Goal: Check status: Check status

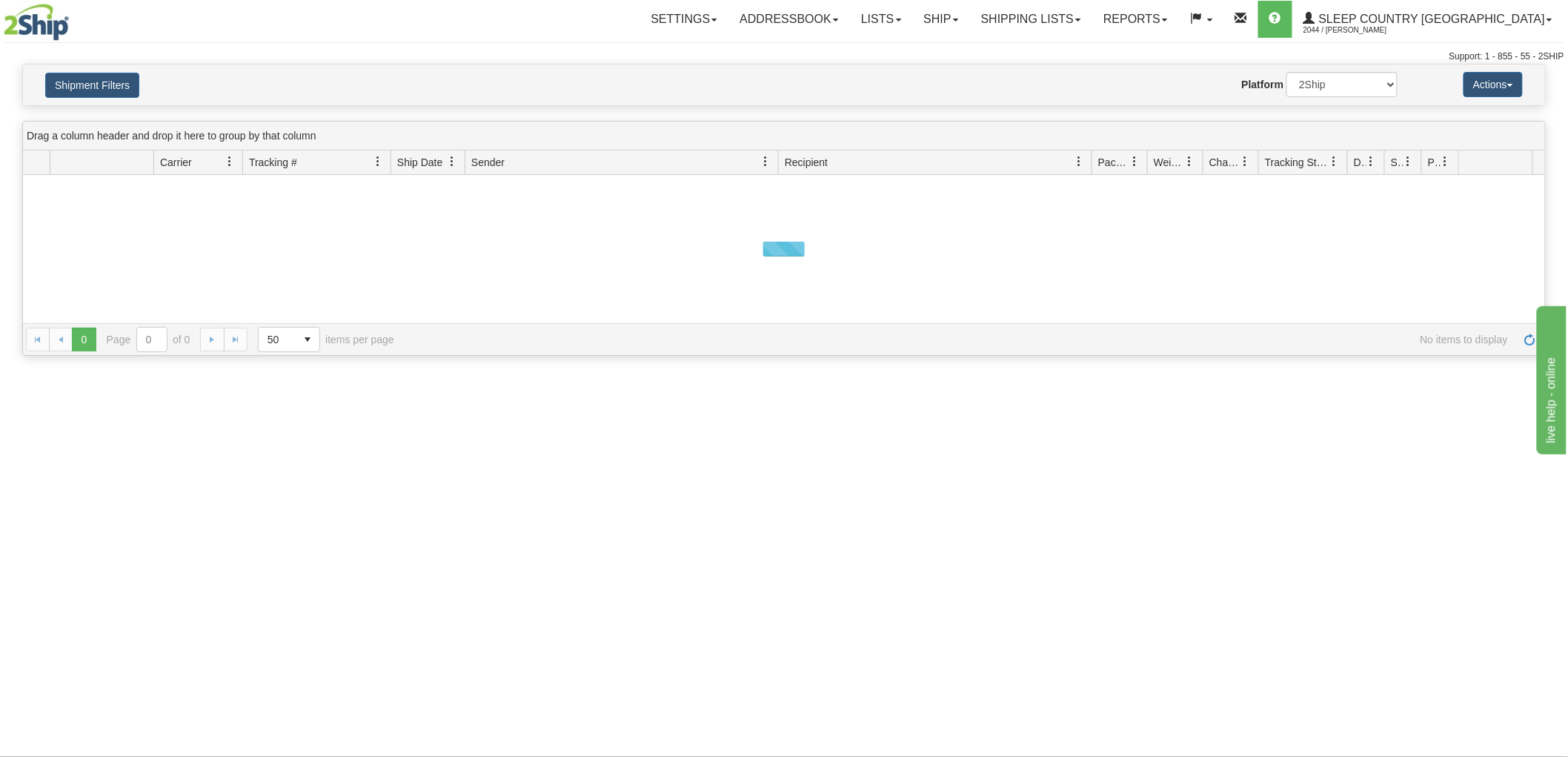
click at [122, 92] on button "Shipment Filters" at bounding box center [92, 85] width 94 height 25
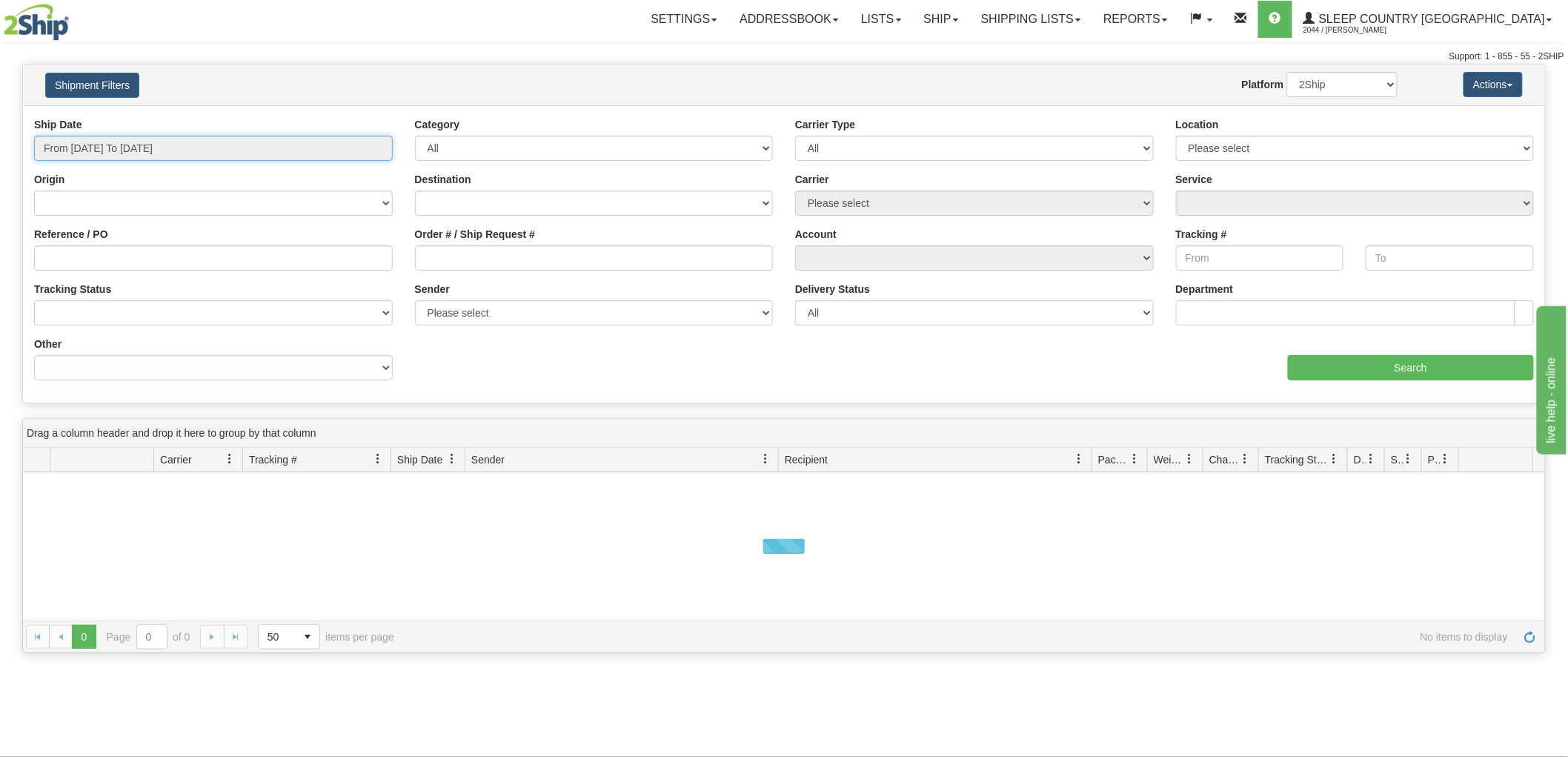
click at [145, 143] on input "From [DATE] To [DATE]" at bounding box center [213, 148] width 359 height 25
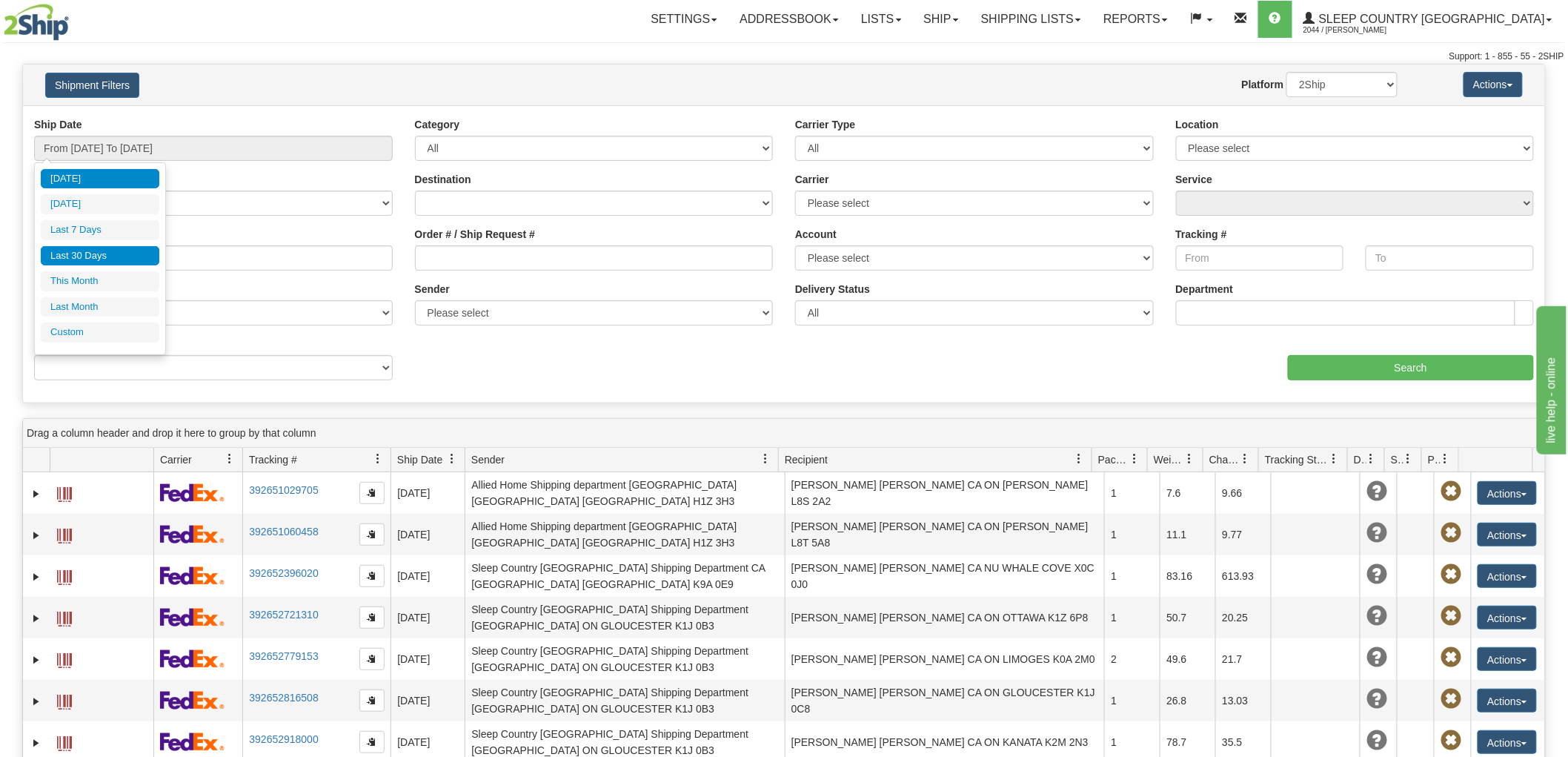
click at [132, 255] on li "Last 30 Days" at bounding box center [100, 256] width 118 height 20
type input "From [DATE] To [DATE]"
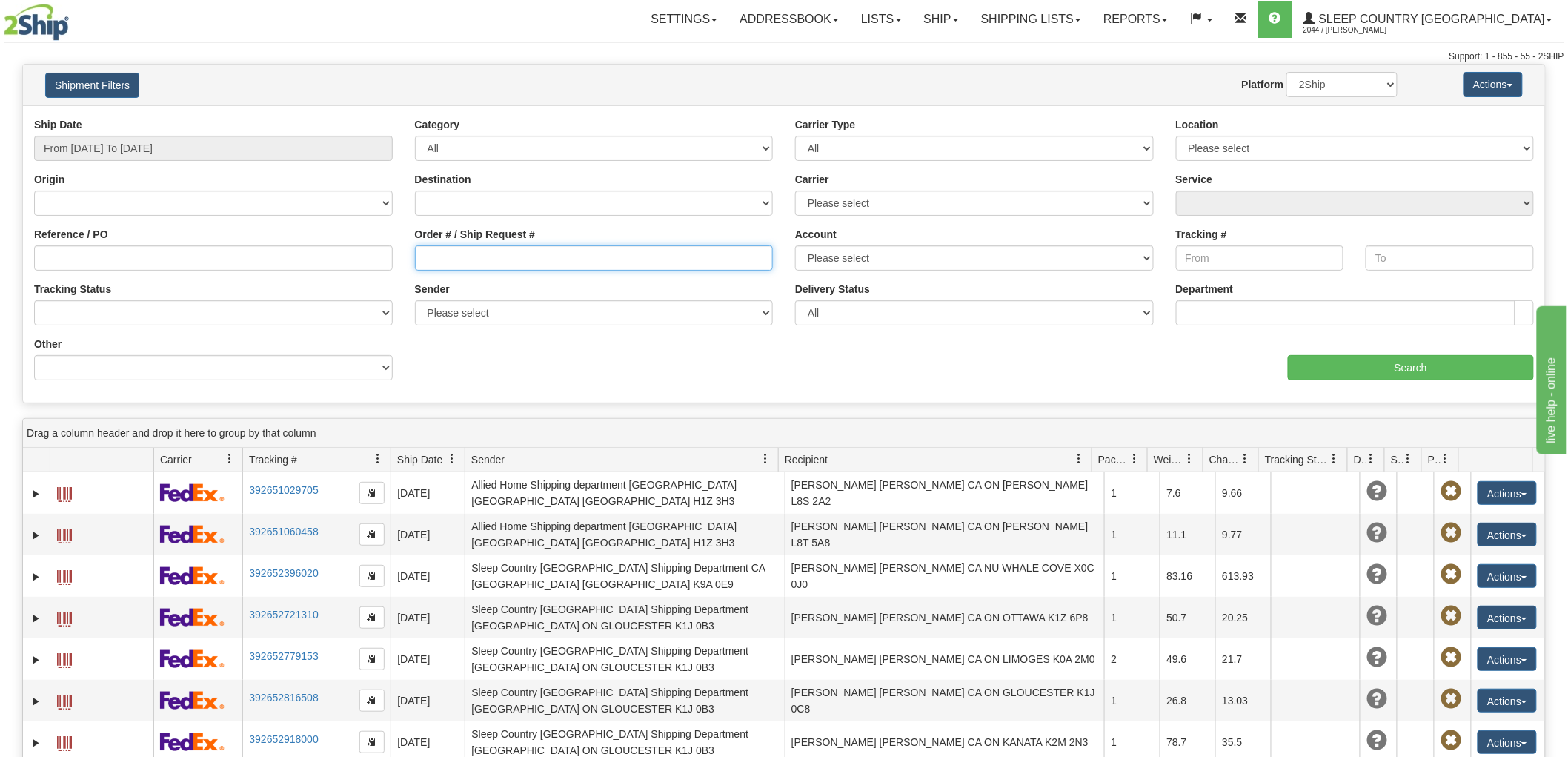
click at [559, 253] on input "Order # / Ship Request #" at bounding box center [593, 258] width 359 height 25
paste input "9000H995140"
type input "9000H995140"
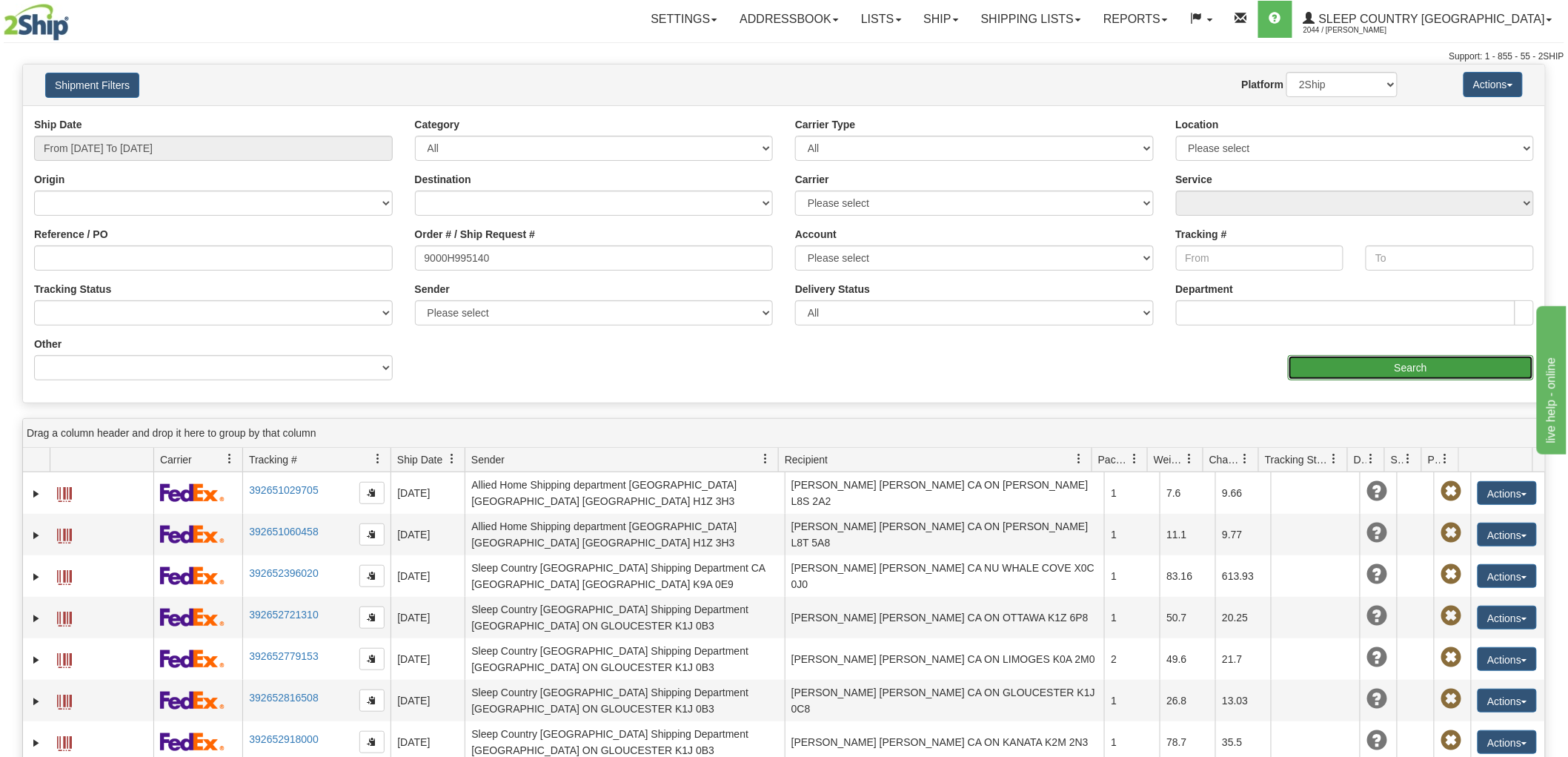
click at [1395, 370] on input "Search" at bounding box center [1411, 367] width 246 height 25
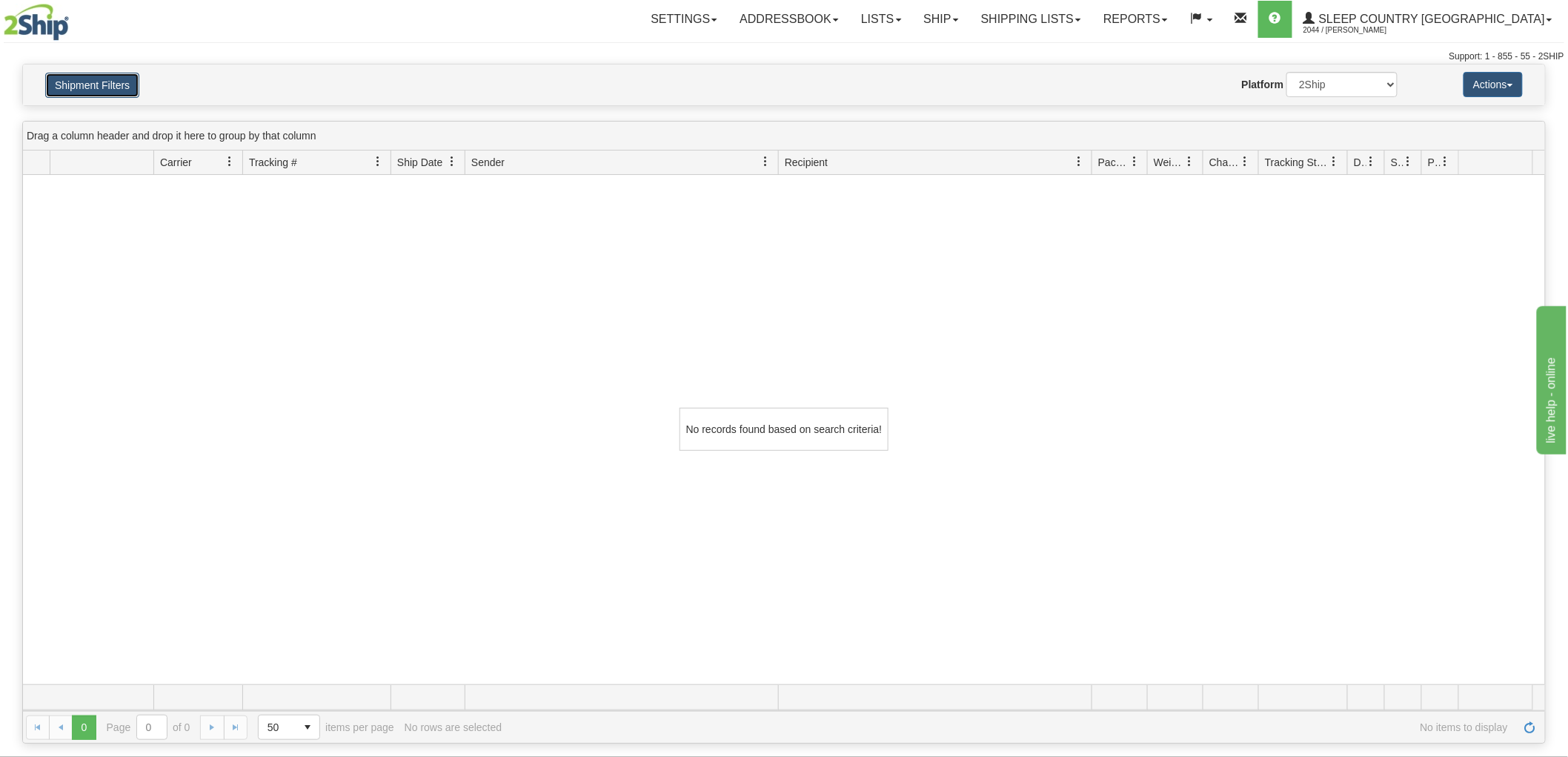
click at [75, 97] on button "Shipment Filters" at bounding box center [92, 85] width 94 height 25
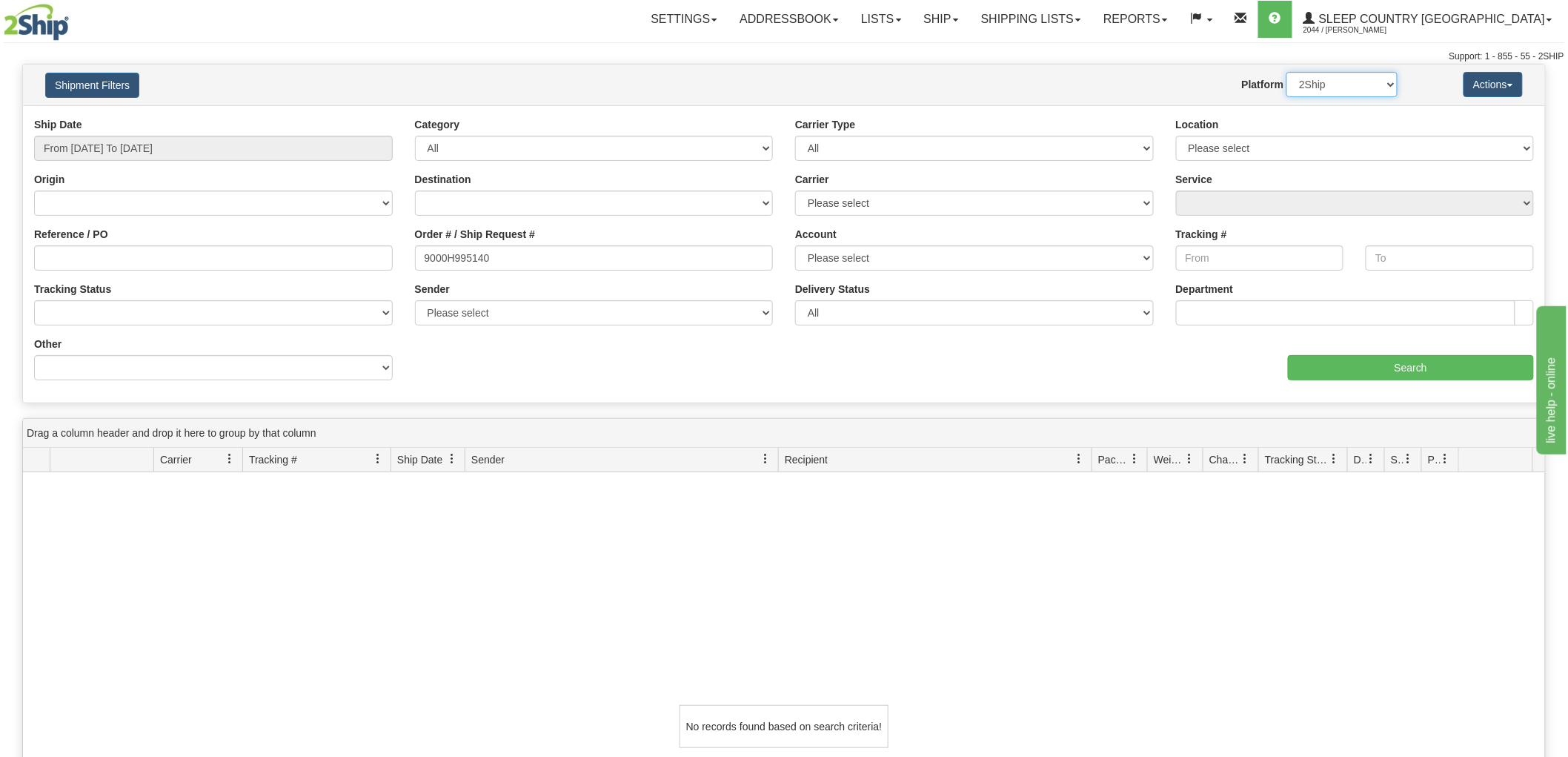
drag, startPoint x: 1370, startPoint y: 75, endPoint x: 1361, endPoint y: 86, distance: 14.2
click at [1370, 75] on select "2Ship Imported" at bounding box center [1342, 84] width 111 height 25
select select "1"
click at [1286, 72] on select "2Ship Imported" at bounding box center [1342, 84] width 111 height 25
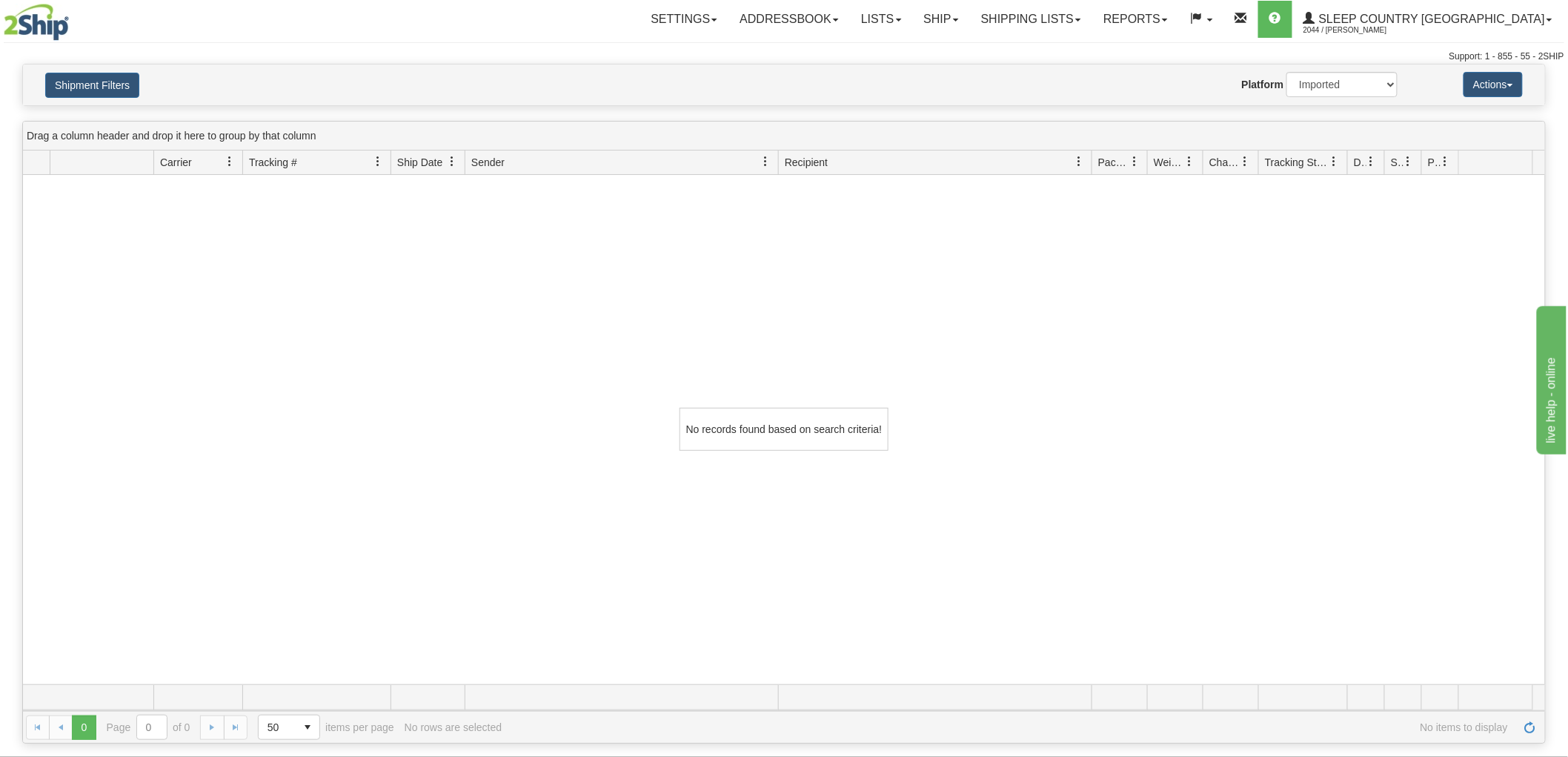
click at [156, 82] on h4 "Shipment Filters" at bounding box center [159, 84] width 250 height 26
click at [117, 78] on button "Shipment Filters" at bounding box center [92, 85] width 94 height 25
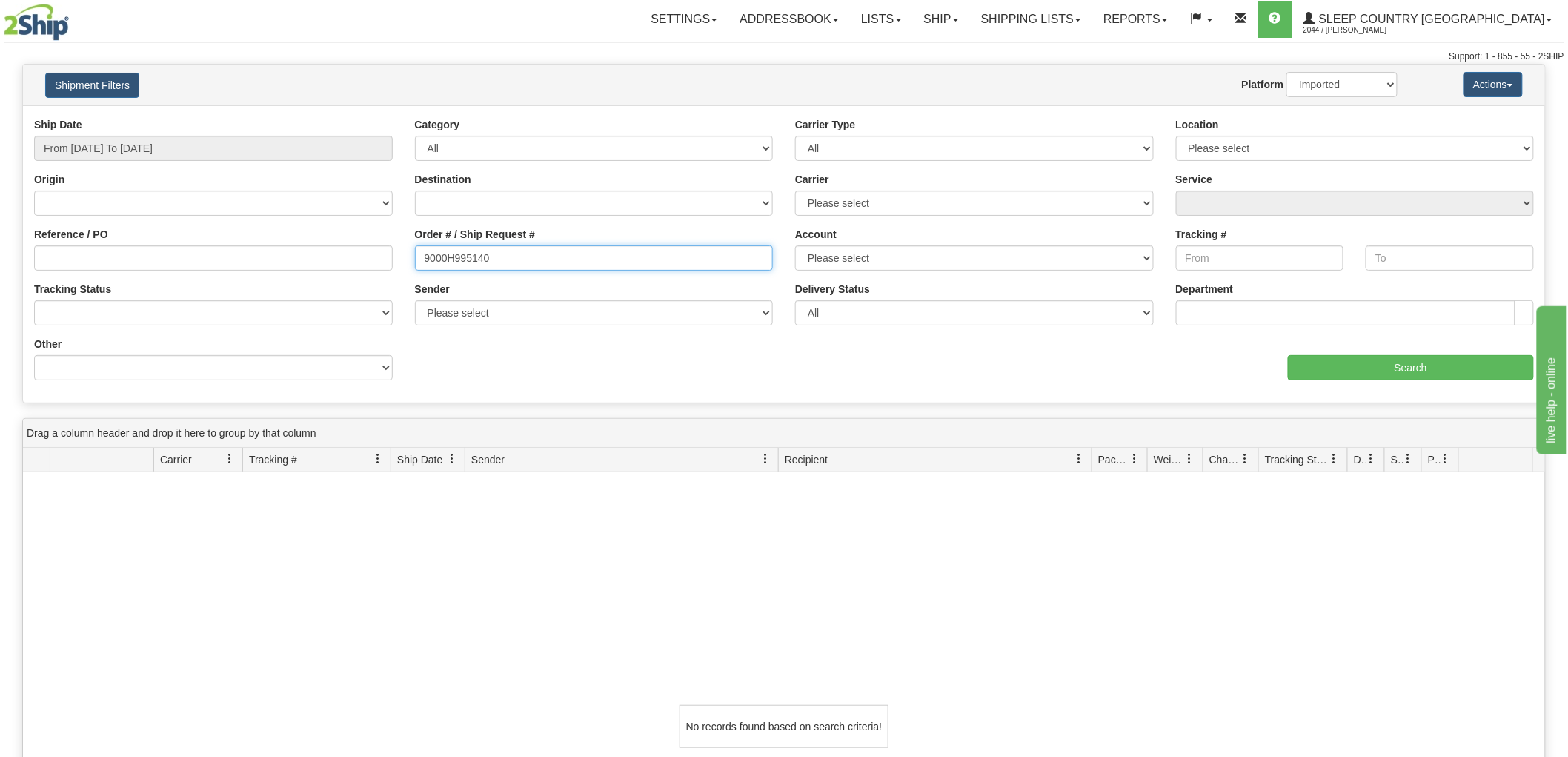
click at [603, 258] on input "9000H995140" at bounding box center [593, 258] width 359 height 25
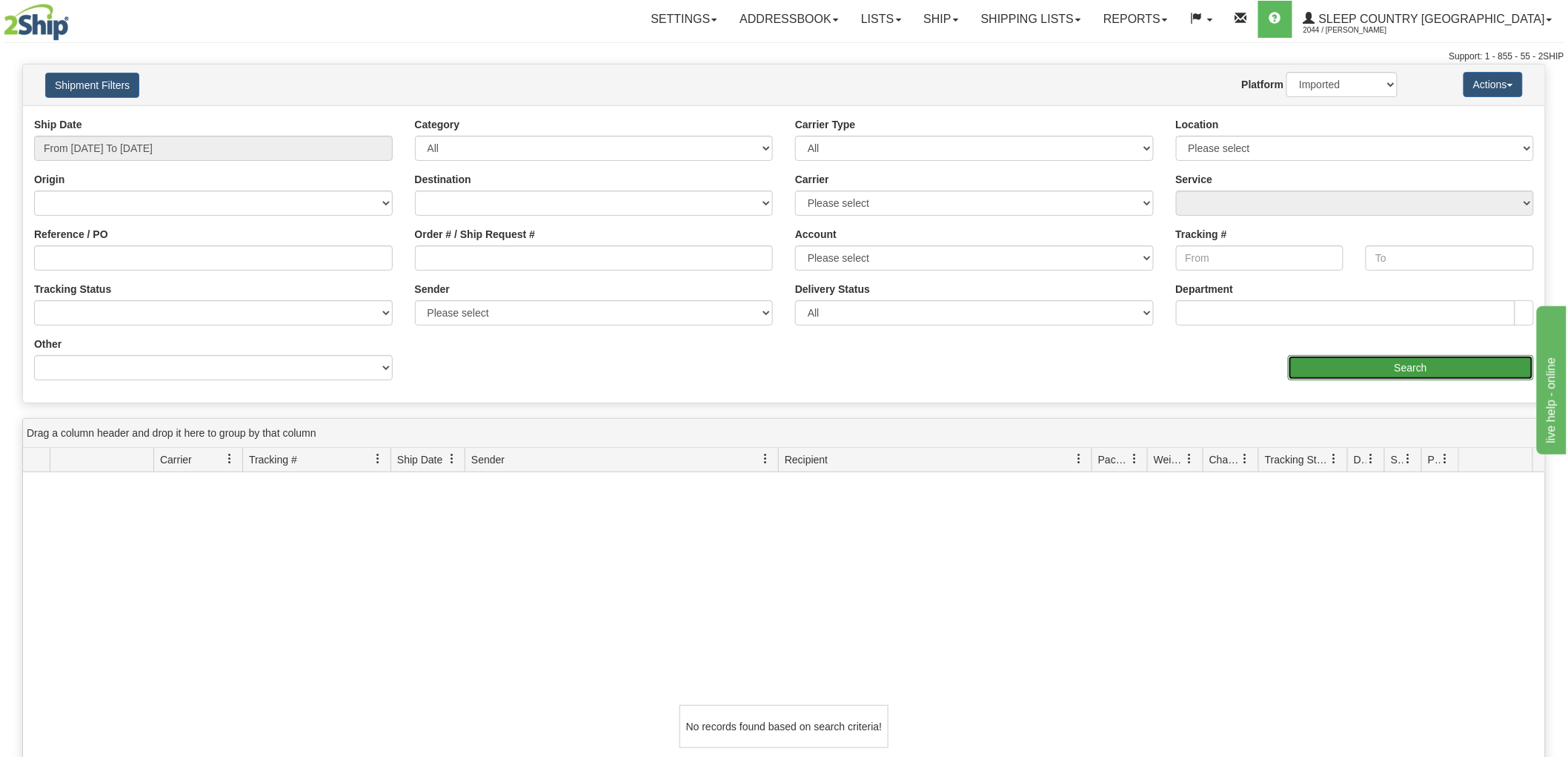
click at [1479, 364] on input "Search" at bounding box center [1411, 367] width 246 height 25
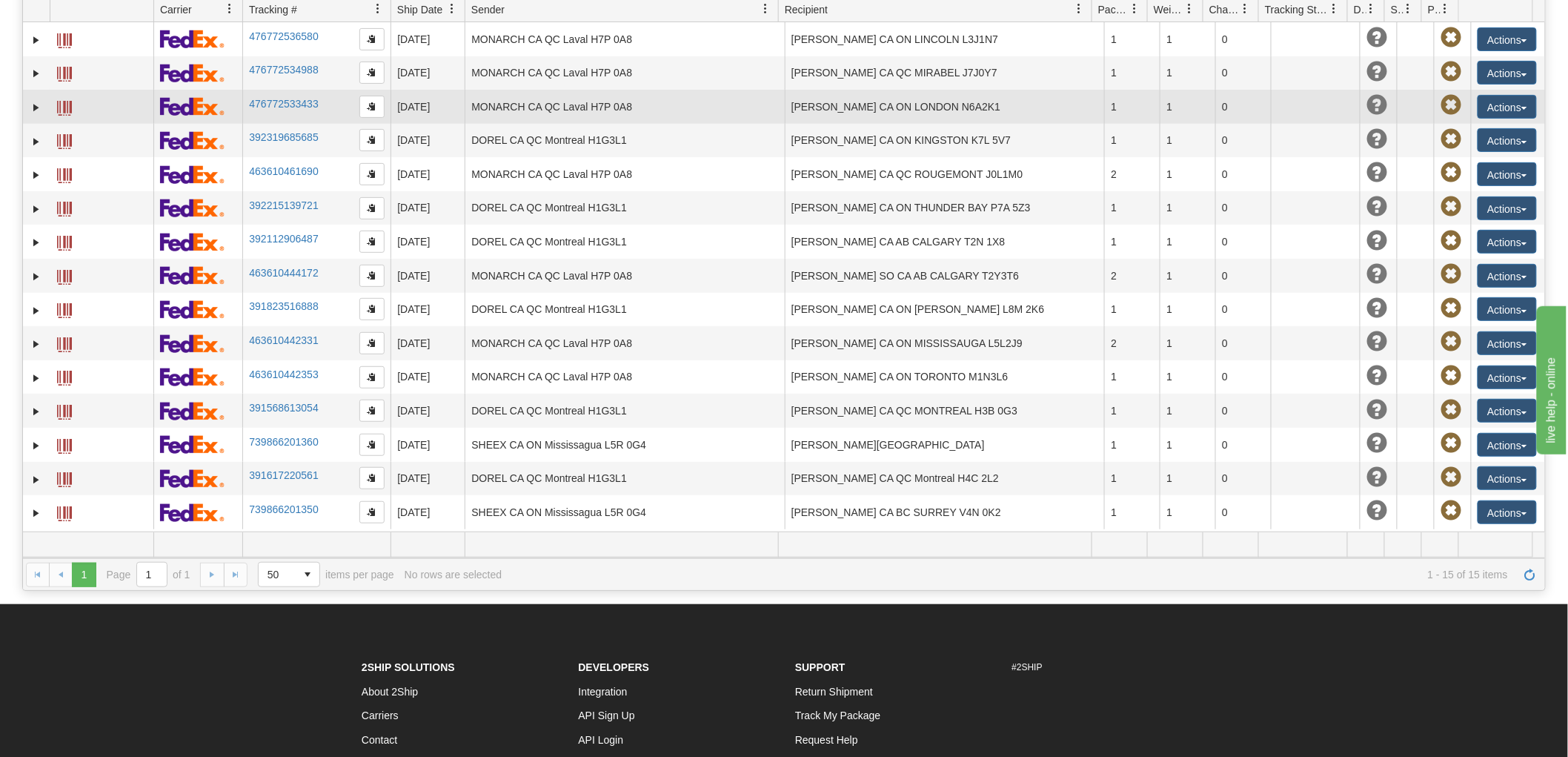
scroll to position [164, 0]
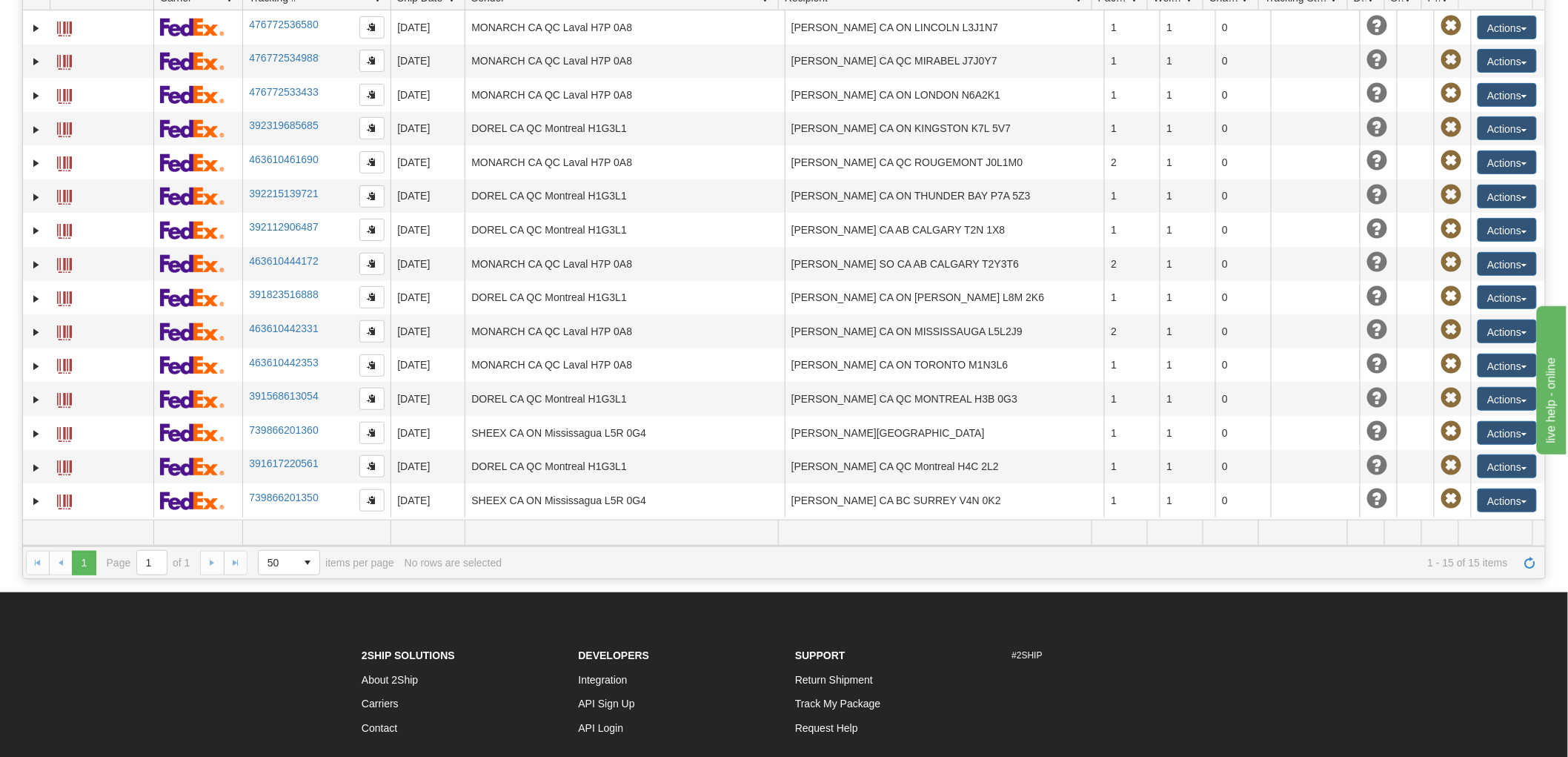
click at [307, 550] on div "1 1 Page 1 of 1 50 25 50 100 500 1000 items per page 1 - 15 of 15 items No rows…" at bounding box center [784, 562] width 1522 height 32
click at [306, 557] on span "select" at bounding box center [307, 562] width 23 height 23
click at [264, 667] on li "1000" at bounding box center [290, 671] width 62 height 21
click at [302, 559] on span "select" at bounding box center [307, 562] width 23 height 23
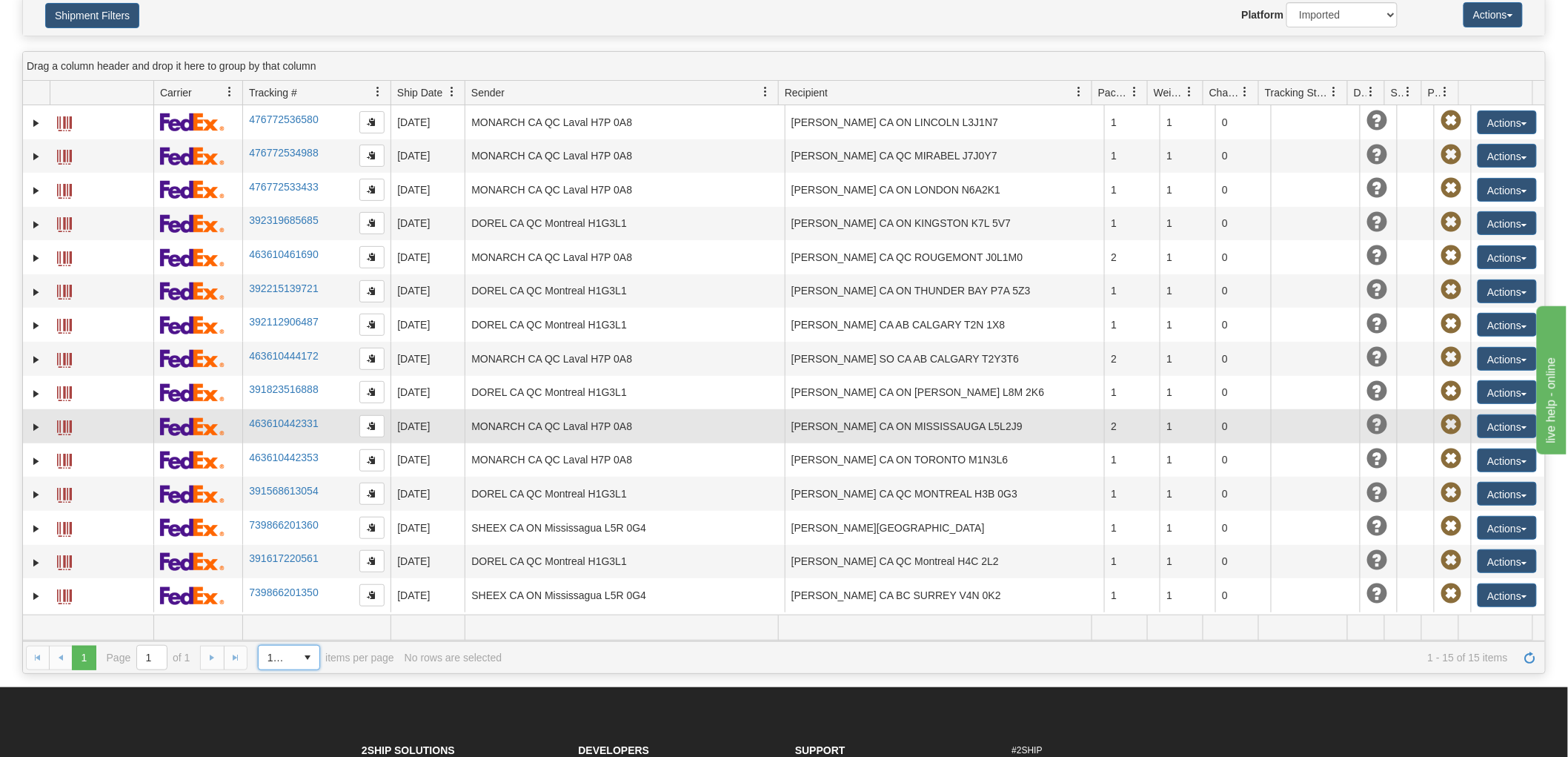
scroll to position [0, 0]
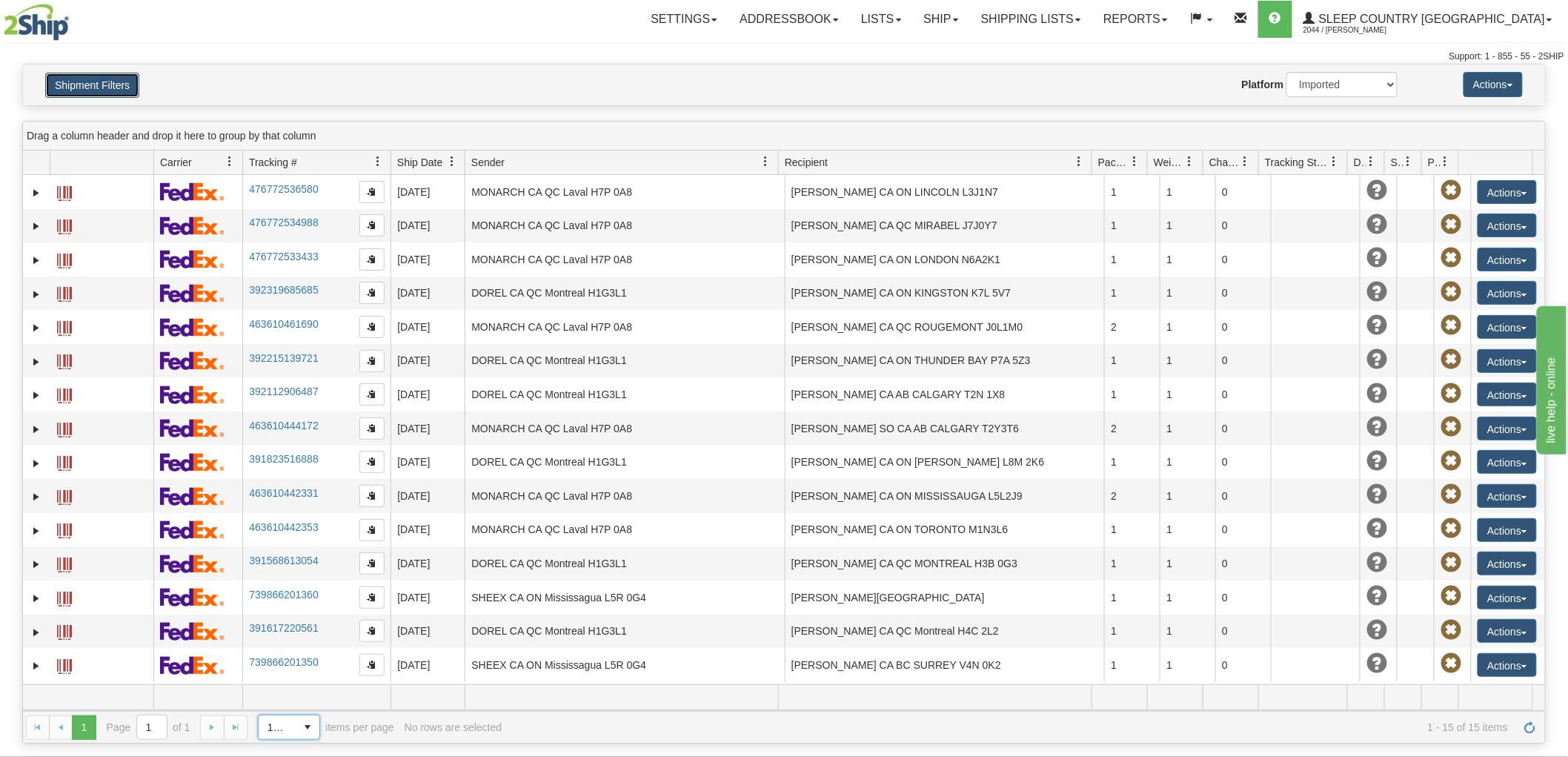
click at [94, 72] on button "Shipment Filters" at bounding box center [92, 85] width 94 height 25
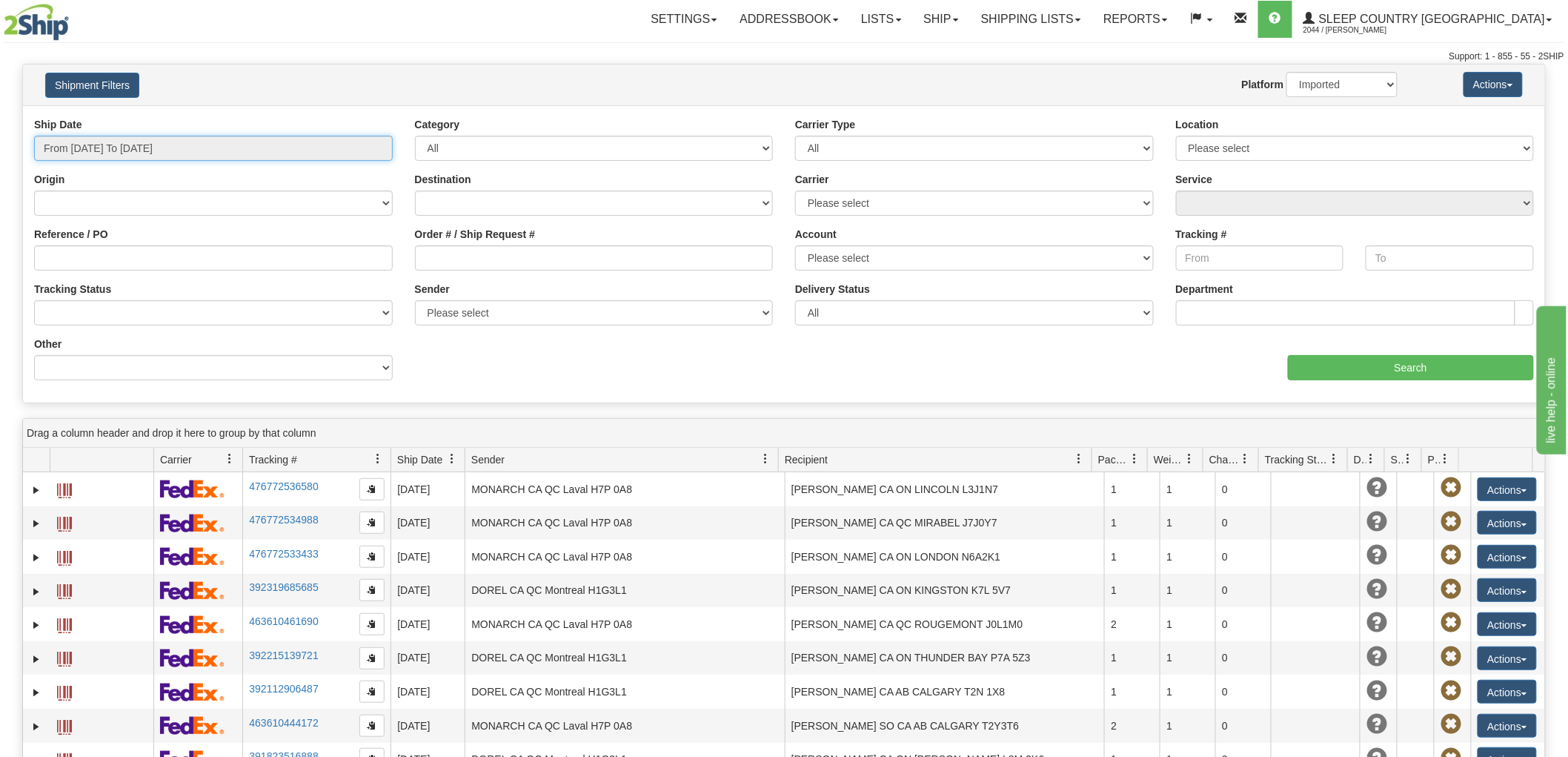
click at [138, 152] on input "From [DATE] To [DATE]" at bounding box center [213, 148] width 359 height 25
click at [352, 86] on div "Website Agent Nothing selected Client User Platform 2Ship Imported" at bounding box center [846, 84] width 1125 height 25
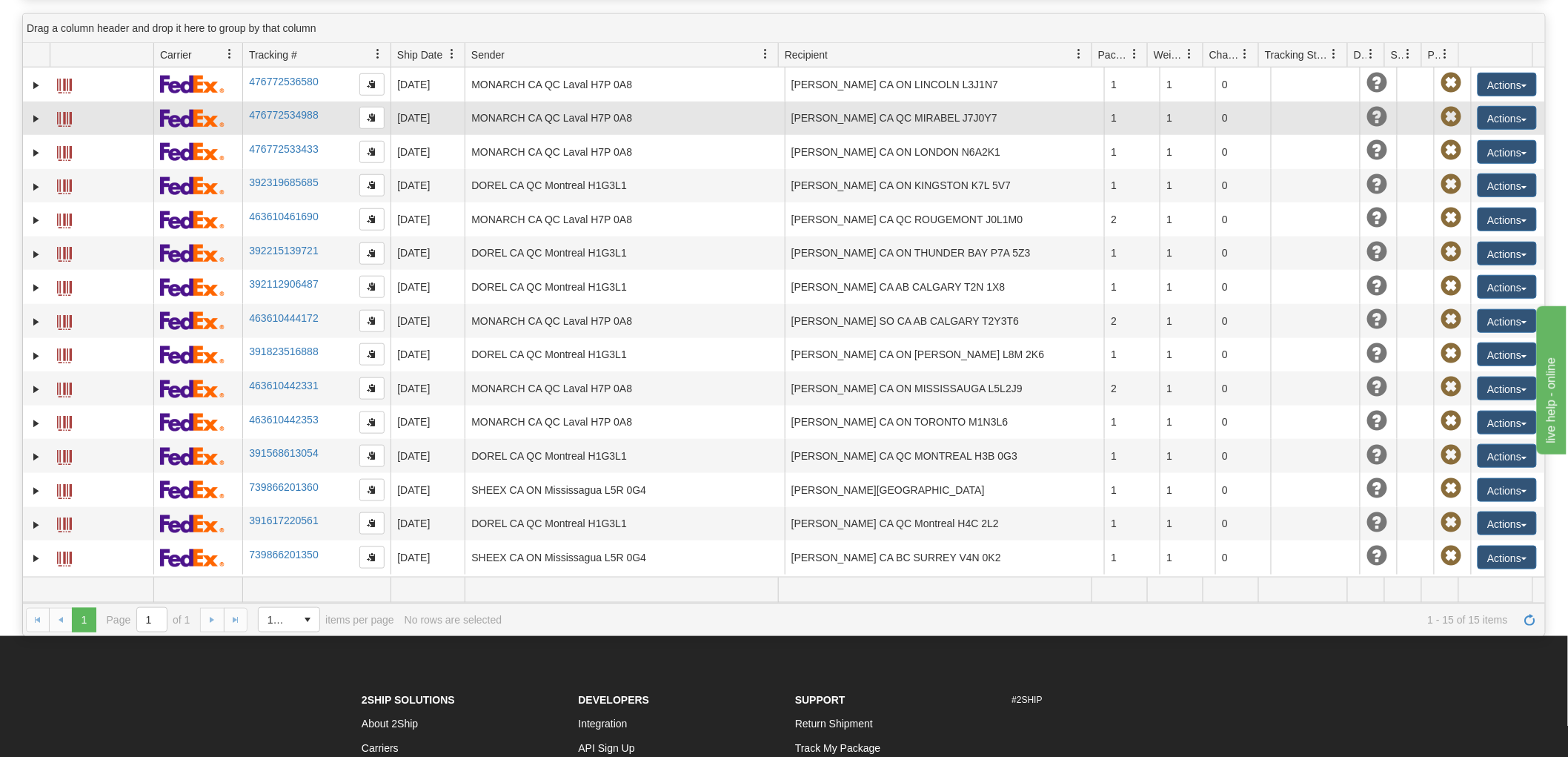
scroll to position [412, 0]
